Goal: Information Seeking & Learning: Stay updated

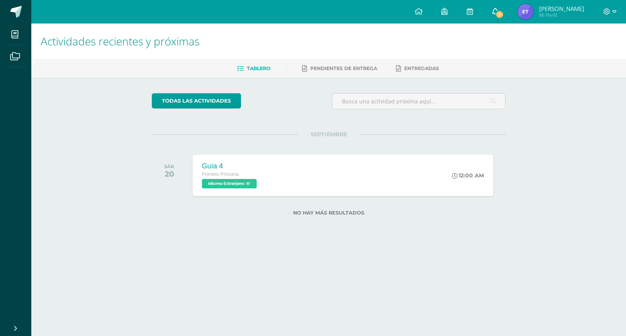
click at [504, 13] on span "1" at bounding box center [499, 14] width 9 height 9
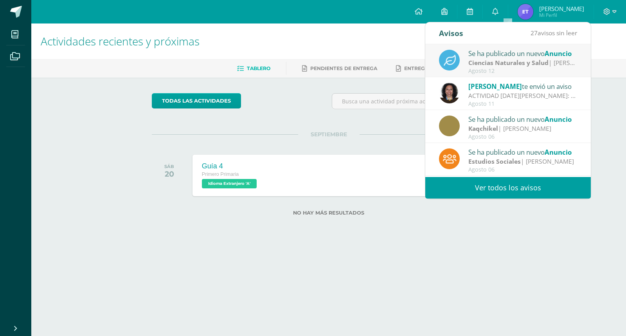
click at [496, 65] on strong "Ciencias Naturales y Salud" at bounding box center [508, 62] width 80 height 9
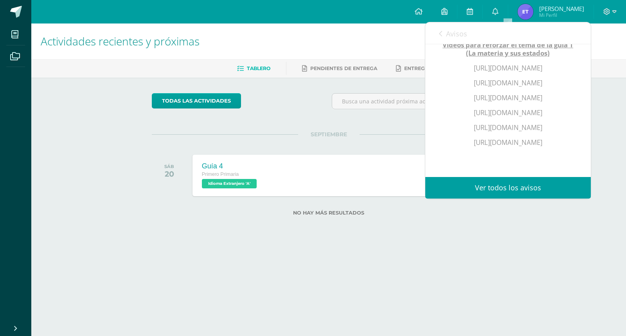
scroll to position [127, 0]
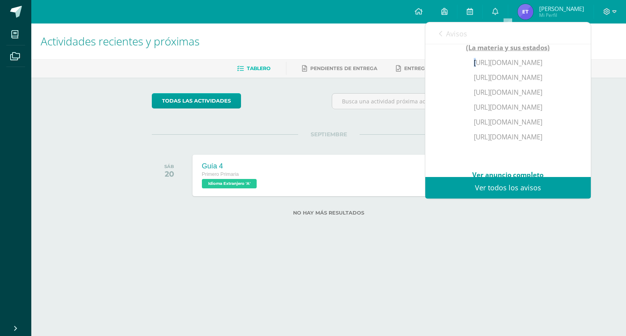
drag, startPoint x: 452, startPoint y: 58, endPoint x: 456, endPoint y: 62, distance: 5.8
click at [456, 62] on div "Videos para reforzar el tema de la guía 1 (La materia y sus estados) https://ww…" at bounding box center [508, 103] width 134 height 170
click at [445, 77] on div "Videos para reforzar el tema de la guía 1 (La materia y sus estados) https://ww…" at bounding box center [508, 103] width 134 height 170
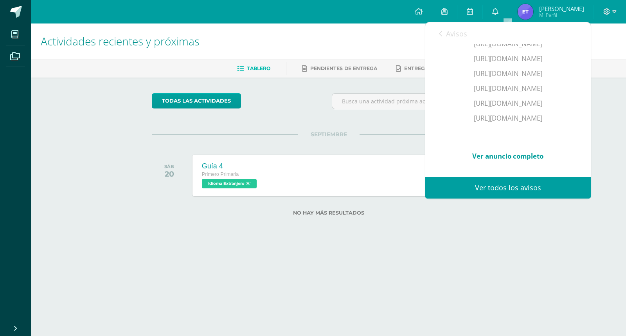
scroll to position [174, 0]
drag, startPoint x: 453, startPoint y: 134, endPoint x: 568, endPoint y: 141, distance: 115.6
click at [568, 122] on p "https://www.youtube.com/watch?v=BYePjVbFbIA" at bounding box center [508, 118] width 134 height 9
click at [546, 225] on div "Actividades recientes y próximas Tablero Pendientes de entrega Entregadas todas…" at bounding box center [328, 131] width 595 height 217
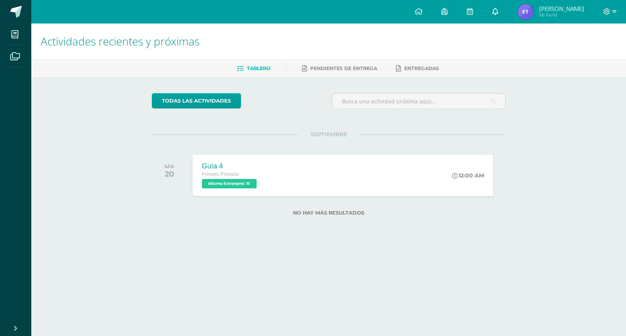
click at [498, 12] on icon at bounding box center [495, 11] width 6 height 7
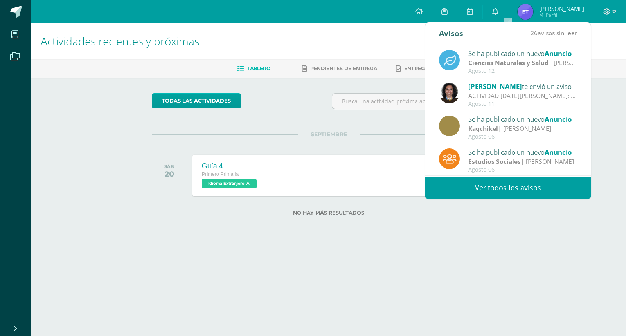
click at [515, 100] on div "ACTIVIDAD MARTES 12 DE AGOSTO: Papitos buenos días. Es un gusto saludarlos. Les…" at bounding box center [522, 95] width 109 height 9
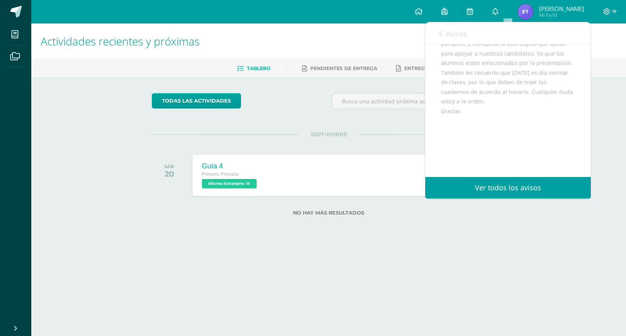
scroll to position [156, 0]
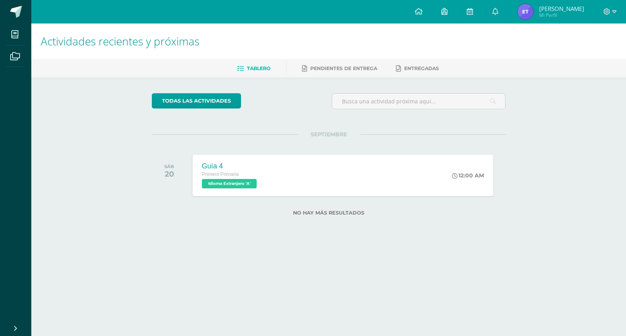
click at [510, 241] on html "Mis cursos Archivos Cerrar panel Activación del Pensamiento Primero Primaria "A…" at bounding box center [313, 120] width 626 height 241
click at [614, 11] on icon at bounding box center [614, 11] width 4 height 7
click at [579, 55] on span "Cerrar sesión" at bounding box center [589, 52] width 35 height 7
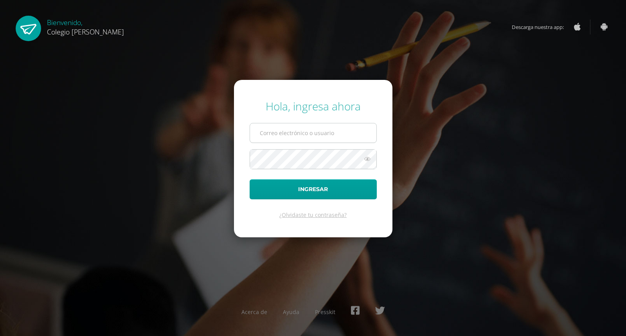
type input "COS01034@osoriosandoval.edu.gt"
click at [355, 131] on input "COS01034@osoriosandoval.edu.gt" at bounding box center [313, 132] width 126 height 19
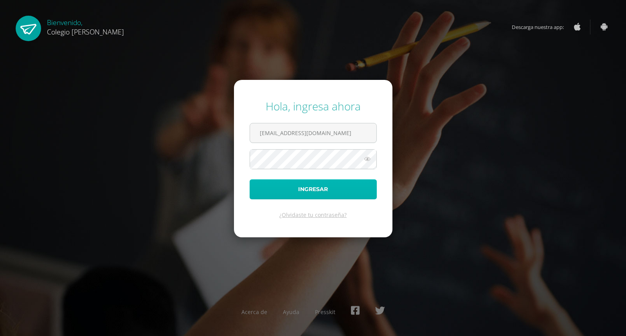
click at [334, 192] on button "Ingresar" at bounding box center [313, 189] width 127 height 20
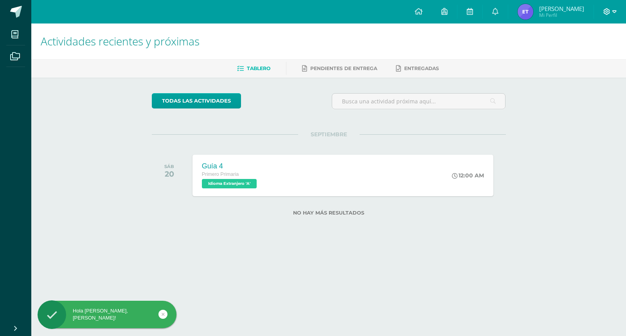
click at [613, 12] on icon at bounding box center [614, 11] width 4 height 3
click at [592, 51] on span "Cerrar sesión" at bounding box center [589, 52] width 35 height 7
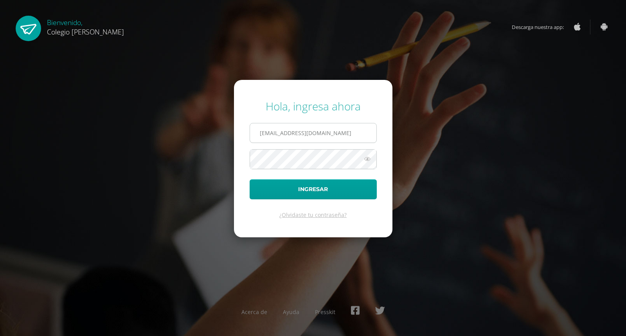
click at [345, 135] on input "COS01034@osoriosandoval.edu.gt" at bounding box center [313, 132] width 126 height 19
type input "COS01011@osoriosandoval.edu.gt"
click at [335, 188] on button "Ingresar" at bounding box center [313, 189] width 127 height 20
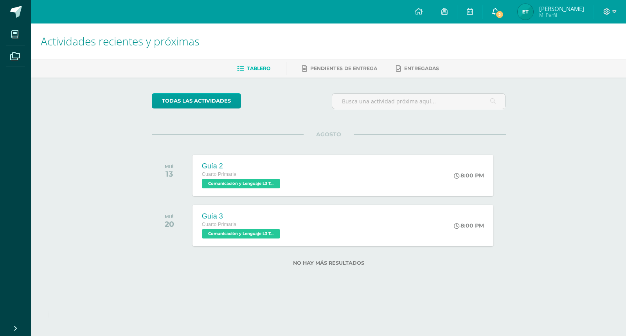
click at [496, 13] on icon at bounding box center [495, 11] width 6 height 7
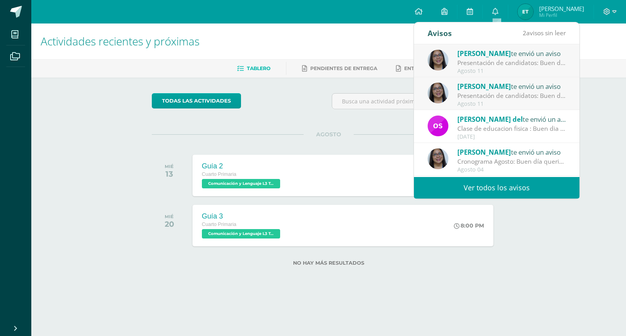
click at [511, 95] on div "Presentación de candidatos: Buen día queridos papitos y estudiantes el día de […" at bounding box center [511, 95] width 109 height 9
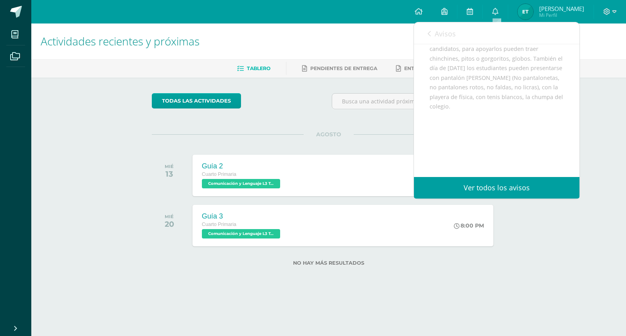
scroll to position [65, 0]
click at [278, 126] on div "todas las Actividades No tienes actividades Échale un vistazo a los demás perío…" at bounding box center [328, 183] width 385 height 213
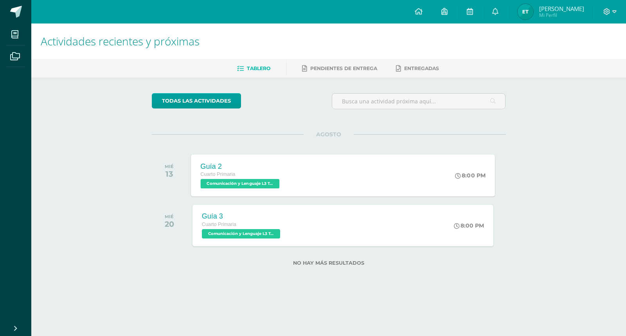
click at [258, 178] on div "Cuarto Primaria" at bounding box center [240, 174] width 81 height 9
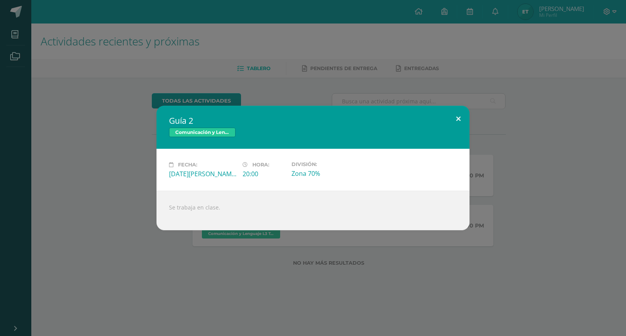
click at [463, 124] on button at bounding box center [458, 119] width 22 height 27
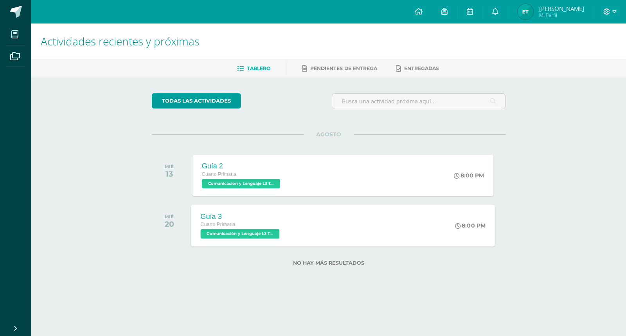
click at [244, 233] on span "Comunicación y Lenguaje L3 Terce Idioma 'A'" at bounding box center [239, 233] width 79 height 9
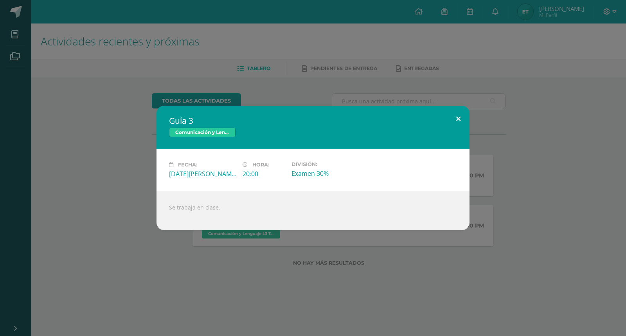
click at [458, 123] on button at bounding box center [458, 119] width 22 height 27
